Goal: Check status: Check status

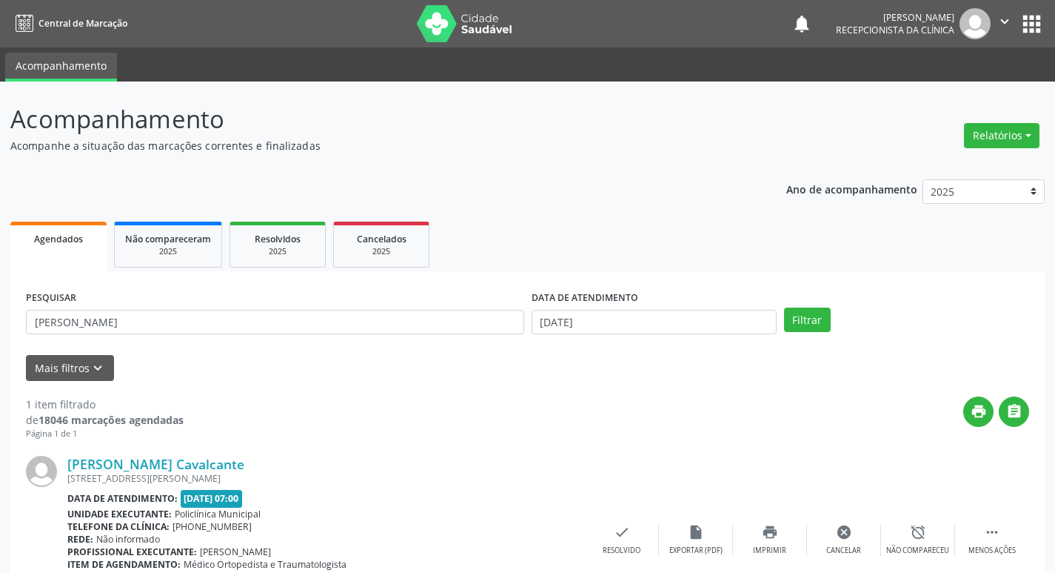
click at [424, 287] on div "PESQUISAR [PERSON_NAME]" at bounding box center [275, 316] width 506 height 58
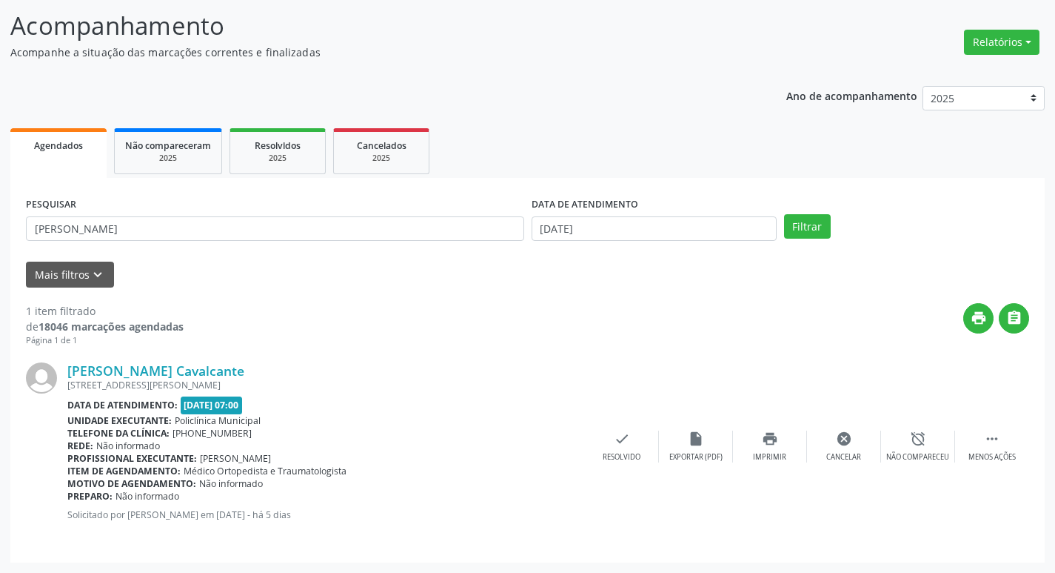
drag, startPoint x: 0, startPoint y: 0, endPoint x: 413, endPoint y: 223, distance: 469.6
click at [418, 220] on div "PESQUISAR [PERSON_NAME]" at bounding box center [275, 222] width 506 height 58
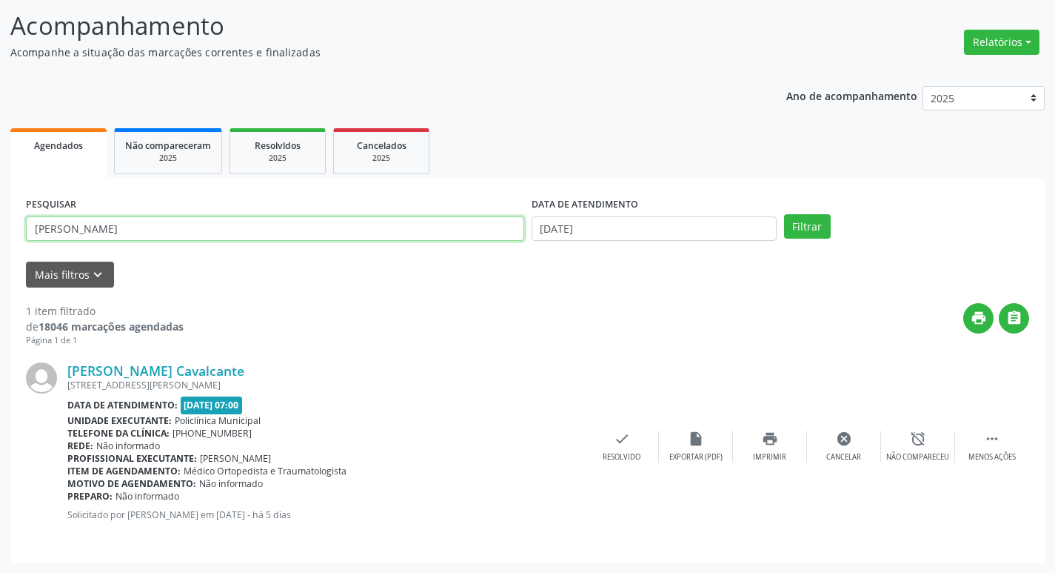
click at [400, 228] on input "[PERSON_NAME]" at bounding box center [275, 228] width 498 height 25
type input "[PERSON_NAME]"
click at [784, 214] on button "Filtrar" at bounding box center [807, 226] width 47 height 25
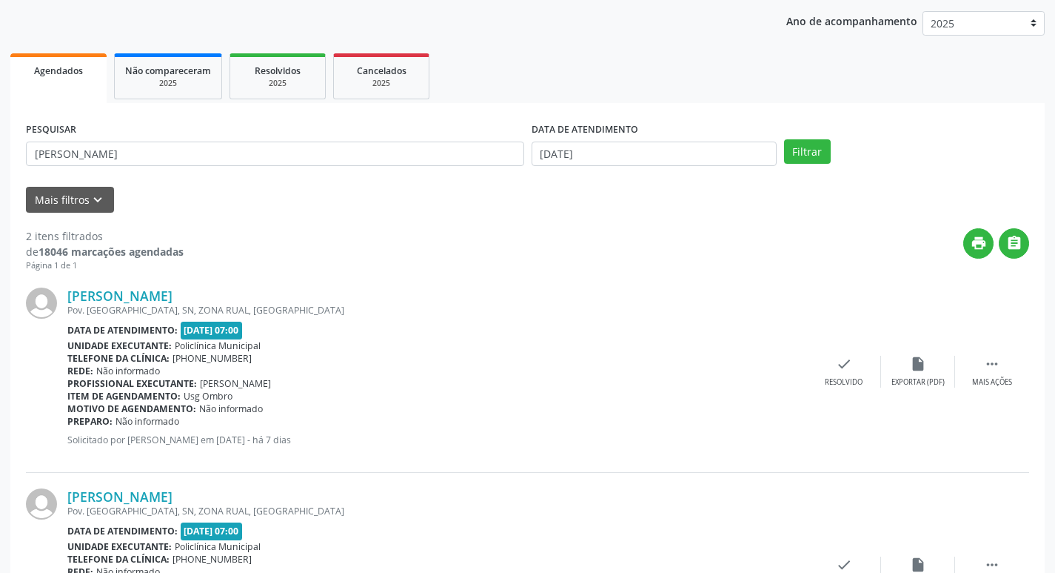
scroll to position [294, 0]
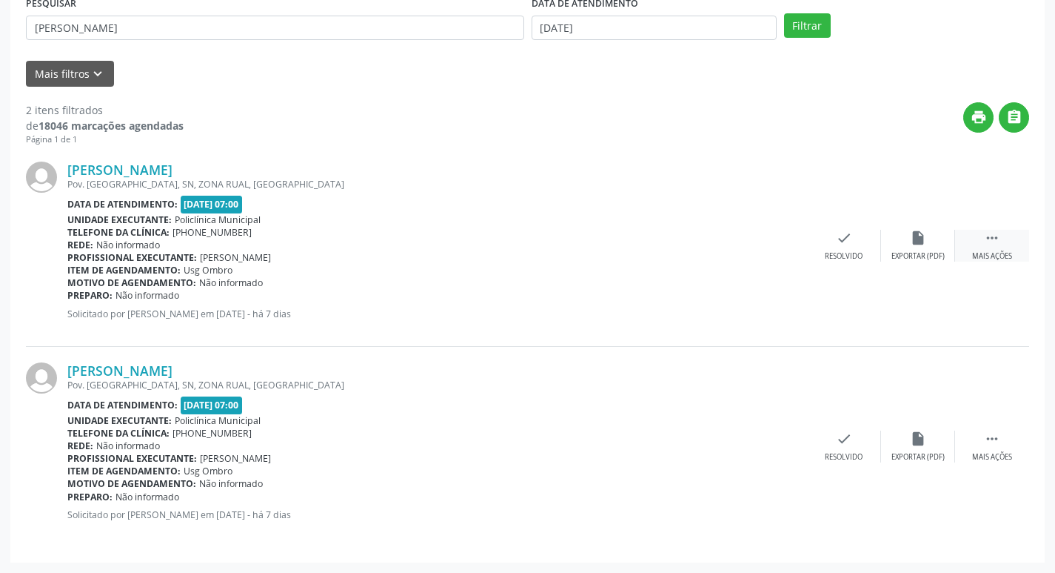
click at [1010, 247] on div " Mais ações" at bounding box center [992, 246] width 74 height 32
click at [778, 248] on div "print Imprimir" at bounding box center [770, 246] width 74 height 32
click at [842, 456] on div "Resolvido" at bounding box center [844, 457] width 38 height 10
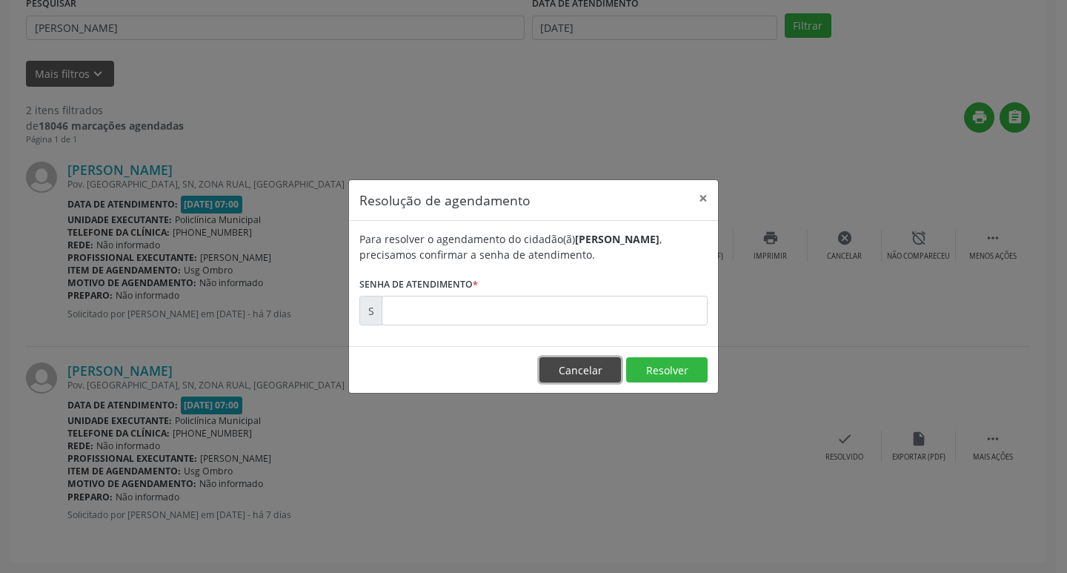
drag, startPoint x: 570, startPoint y: 361, endPoint x: 831, endPoint y: 370, distance: 260.9
click at [592, 361] on button "Cancelar" at bounding box center [579, 369] width 81 height 25
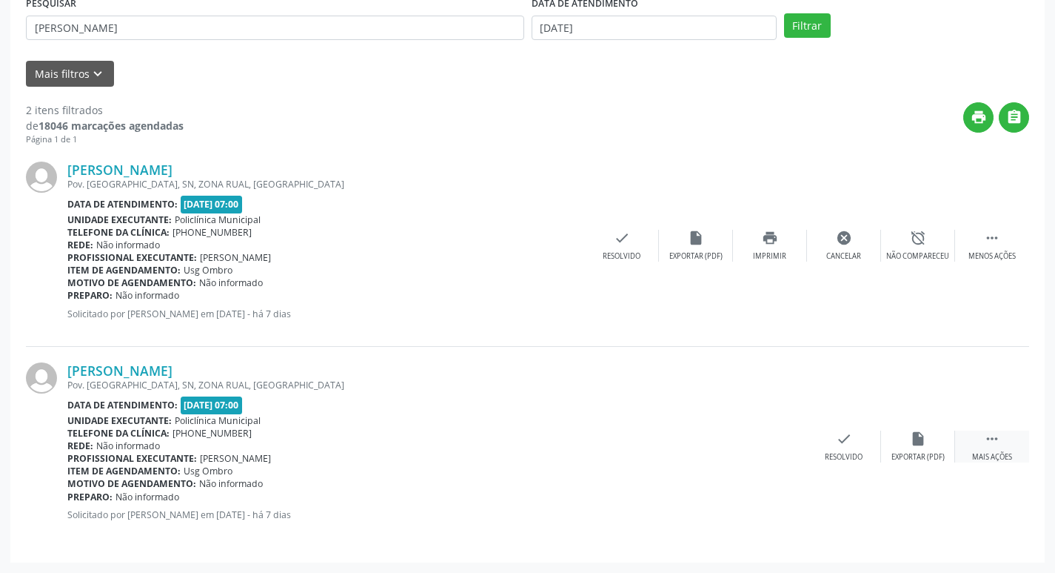
click at [996, 444] on icon "" at bounding box center [992, 438] width 16 height 16
click at [778, 437] on icon "print" at bounding box center [770, 438] width 16 height 16
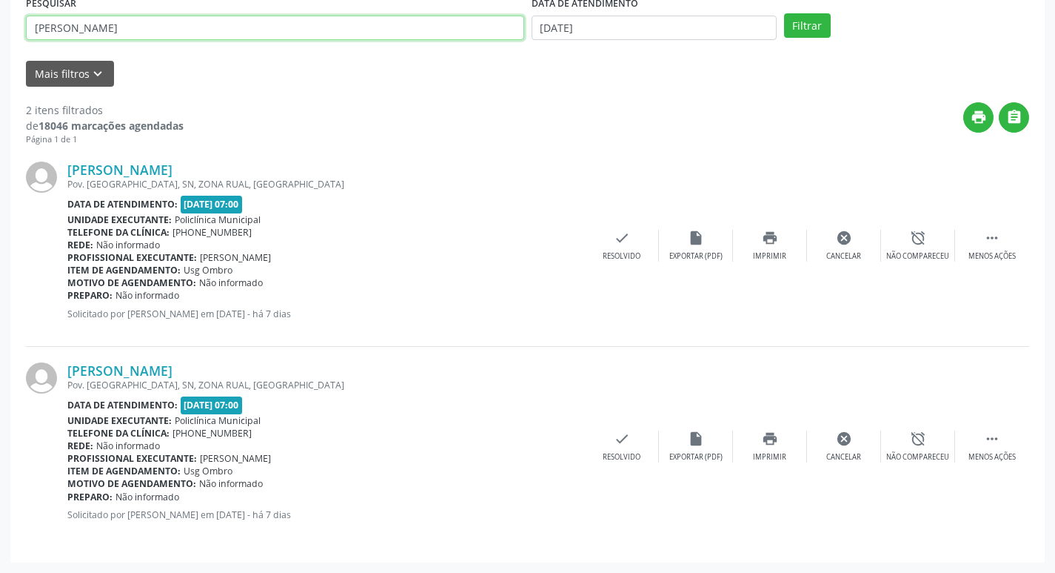
click at [129, 29] on input "[PERSON_NAME]" at bounding box center [275, 28] width 498 height 25
